Goal: Task Accomplishment & Management: Manage account settings

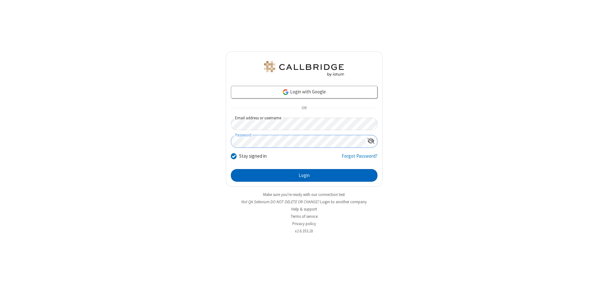
click at [304, 176] on button "Login" at bounding box center [304, 175] width 147 height 13
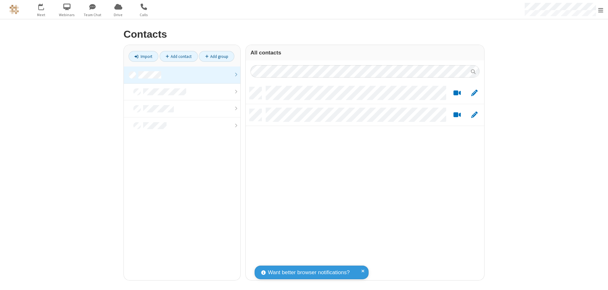
scroll to position [193, 234]
click at [179, 56] on link "Add contact" at bounding box center [179, 56] width 38 height 11
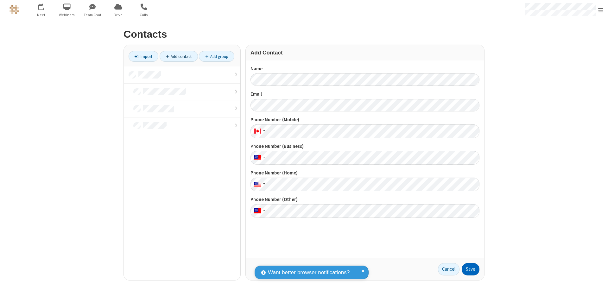
click at [471, 269] on button "Save" at bounding box center [471, 269] width 18 height 13
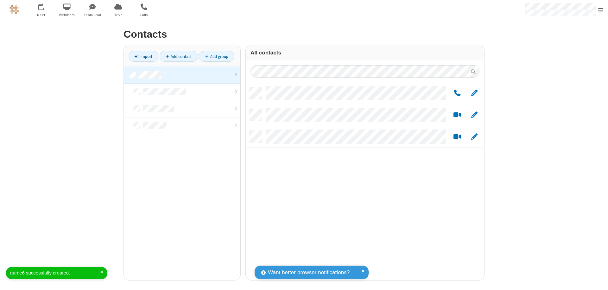
scroll to position [193, 234]
